Goal: Task Accomplishment & Management: Manage account settings

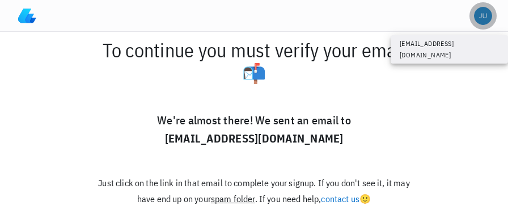
click at [478, 21] on div "avatar" at bounding box center [483, 16] width 18 height 18
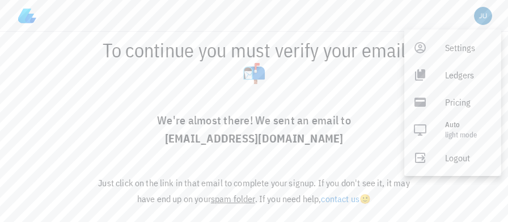
click at [27, 13] on img at bounding box center [27, 16] width 18 height 18
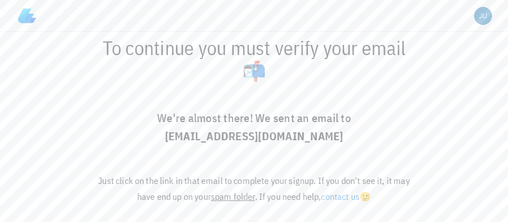
scroll to position [43, 0]
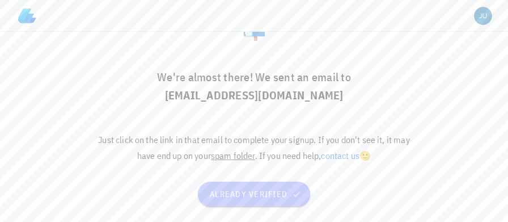
click at [281, 196] on span "already verified" at bounding box center [254, 194] width 90 height 10
